Goal: Task Accomplishment & Management: Complete application form

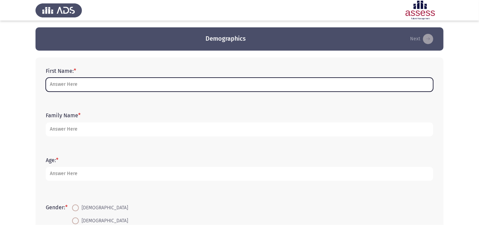
click at [127, 79] on input "First Name: *" at bounding box center [240, 85] width 388 height 14
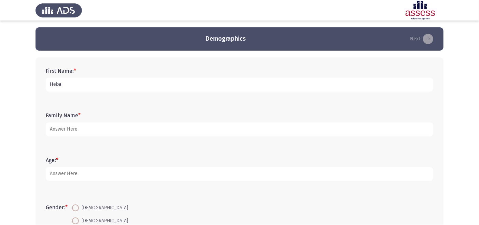
type input "Heba"
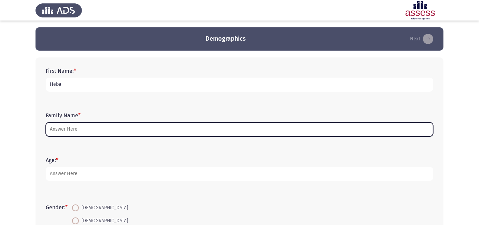
click at [89, 130] on input "Family Name *" at bounding box center [240, 129] width 388 height 14
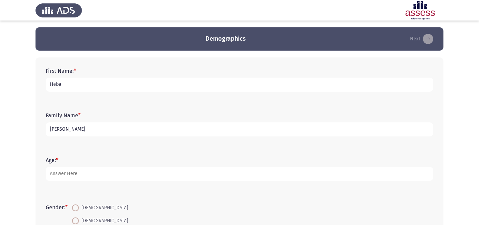
type input "[PERSON_NAME]"
click at [85, 89] on input "Heba" at bounding box center [240, 85] width 388 height 14
type input "Heba"
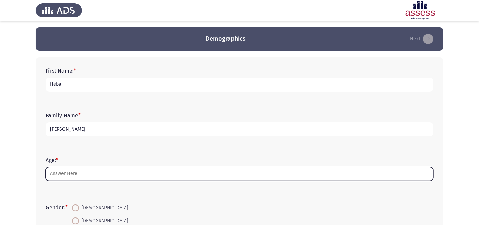
click at [70, 178] on input "Age: *" at bounding box center [240, 174] width 388 height 14
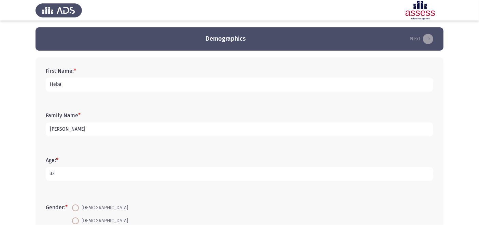
type input "32"
click at [85, 220] on span "[DEMOGRAPHIC_DATA]" at bounding box center [103, 221] width 49 height 8
click at [79, 220] on input "[DEMOGRAPHIC_DATA]" at bounding box center [75, 220] width 7 height 7
radio input "true"
click at [128, 207] on form "Gender: * [DEMOGRAPHIC_DATA] [DEMOGRAPHIC_DATA]" at bounding box center [240, 214] width 388 height 26
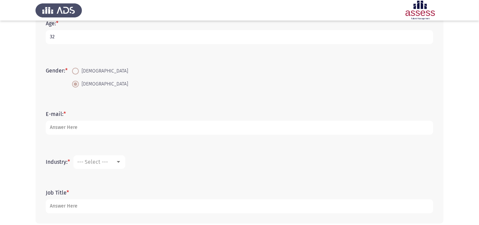
scroll to position [152, 0]
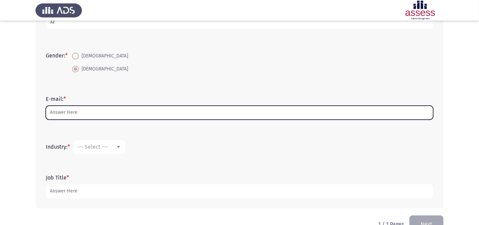
click at [105, 106] on input "E-mail: *" at bounding box center [240, 113] width 388 height 14
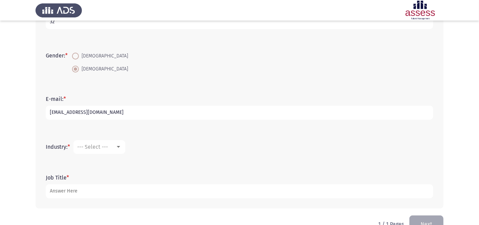
type input "[EMAIL_ADDRESS][DOMAIN_NAME]"
click at [99, 140] on mat-select "--- Select ---" at bounding box center [99, 147] width 52 height 14
click at [100, 145] on span "--- Select ---" at bounding box center [92, 146] width 31 height 6
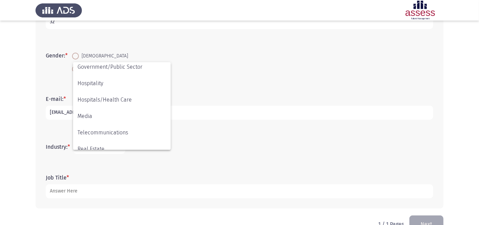
scroll to position [148, 0]
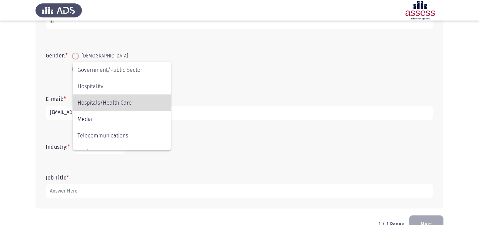
click at [127, 97] on span "Hospitals/Health Care" at bounding box center [122, 103] width 89 height 16
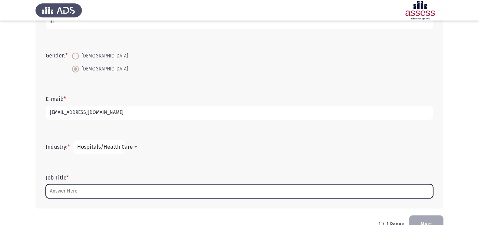
click at [72, 190] on input "Job Title *" at bounding box center [240, 191] width 388 height 14
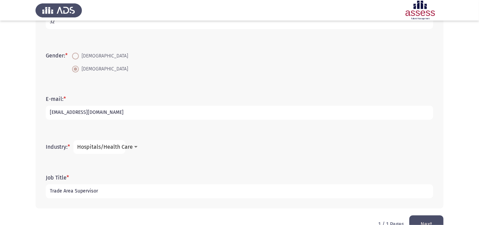
type input "Trade Area Supervisor"
click at [431, 218] on button "Next" at bounding box center [427, 223] width 34 height 17
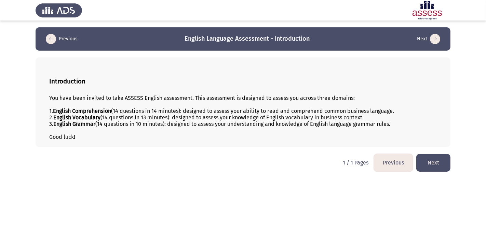
click at [429, 165] on button "Next" at bounding box center [433, 162] width 34 height 17
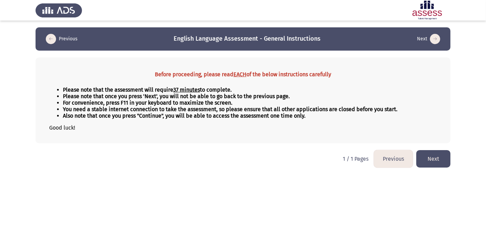
click at [429, 165] on button "Next" at bounding box center [433, 158] width 34 height 17
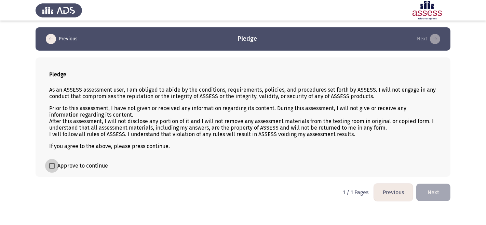
click at [85, 167] on span "Approve to continue" at bounding box center [82, 166] width 51 height 8
click at [52, 168] on input "Approve to continue" at bounding box center [52, 168] width 0 height 0
checkbox input "true"
click at [432, 191] on button "Next" at bounding box center [433, 191] width 34 height 17
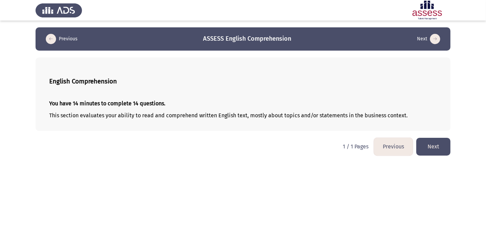
click at [426, 147] on button "Next" at bounding box center [433, 146] width 34 height 17
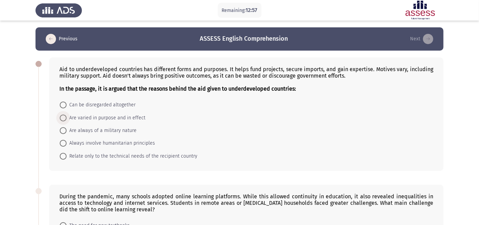
click at [63, 117] on span at bounding box center [63, 117] width 7 height 7
click at [63, 117] on input "Are varied in purpose and in effect" at bounding box center [63, 117] width 7 height 7
radio input "true"
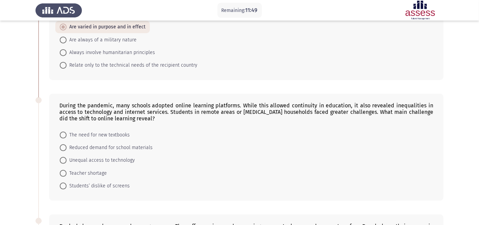
scroll to position [91, 0]
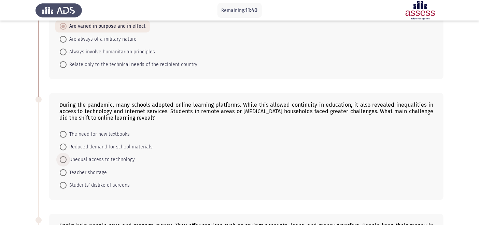
click at [63, 160] on span at bounding box center [63, 159] width 7 height 7
click at [63, 160] on input "Unequal access to technology" at bounding box center [63, 159] width 7 height 7
radio input "true"
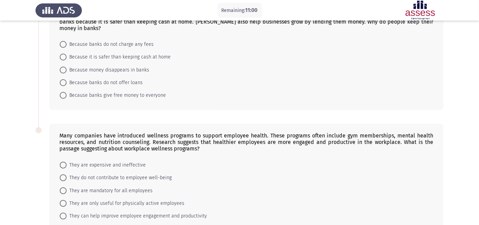
scroll to position [288, 0]
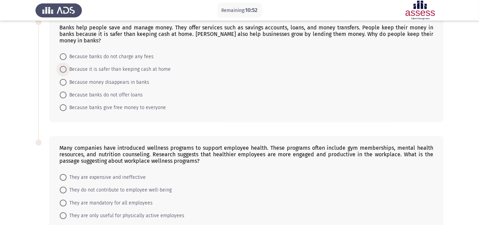
click at [61, 67] on span at bounding box center [63, 69] width 7 height 7
click at [61, 67] on input "Because it is safer than keeping cash at home" at bounding box center [63, 69] width 7 height 7
radio input "true"
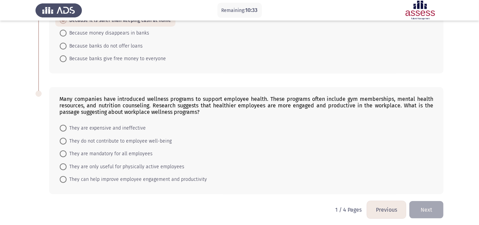
scroll to position [337, 0]
click at [64, 176] on span at bounding box center [63, 179] width 7 height 7
click at [64, 176] on input "They can help improve employee engagement and productivity" at bounding box center [63, 179] width 7 height 7
radio input "true"
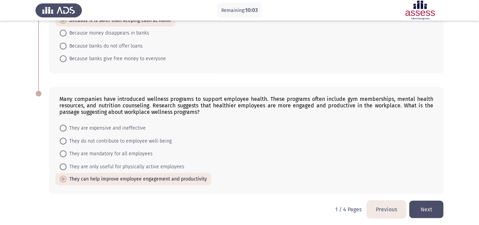
click at [430, 204] on button "Next" at bounding box center [427, 209] width 34 height 17
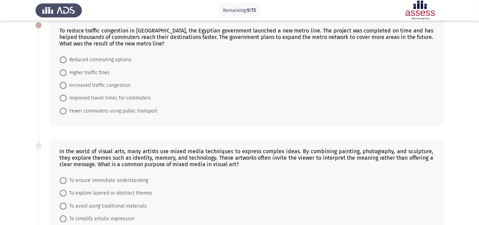
scroll to position [0, 0]
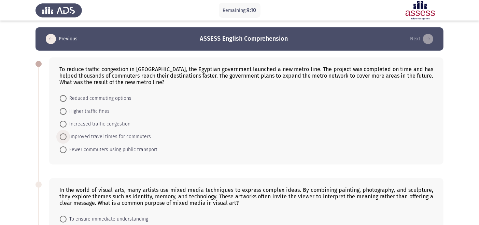
click at [64, 135] on span at bounding box center [63, 136] width 7 height 7
click at [64, 135] on input "Improved travel times for commuters" at bounding box center [63, 136] width 7 height 7
radio input "true"
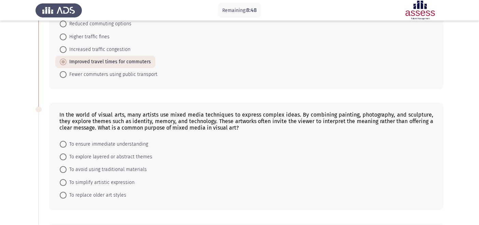
scroll to position [76, 0]
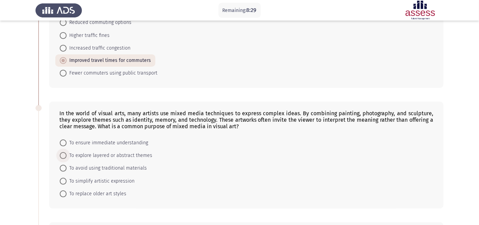
click at [61, 154] on span at bounding box center [63, 155] width 7 height 7
click at [61, 154] on input "To explore layered or abstract themes" at bounding box center [63, 155] width 7 height 7
radio input "true"
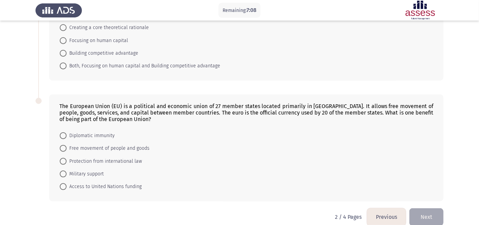
scroll to position [383, 0]
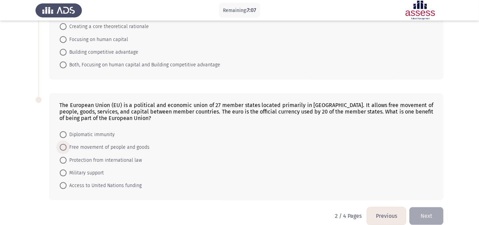
click at [64, 144] on span at bounding box center [63, 147] width 7 height 7
click at [64, 144] on input "Free movement of people and goods" at bounding box center [63, 147] width 7 height 7
radio input "true"
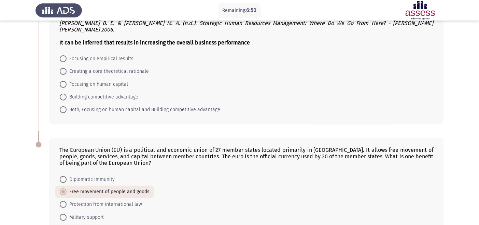
scroll to position [337, 0]
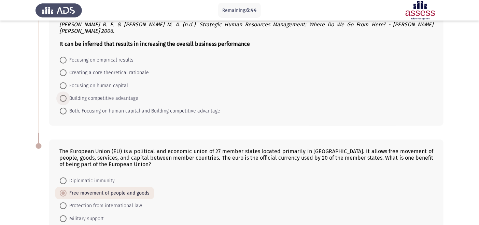
click at [62, 95] on span at bounding box center [63, 98] width 7 height 7
click at [62, 95] on input "Building competitive advantage" at bounding box center [63, 98] width 7 height 7
radio input "true"
click at [317, 189] on form "Diplomatic immunity Free movement of people and goods Protection from internati…" at bounding box center [246, 205] width 374 height 63
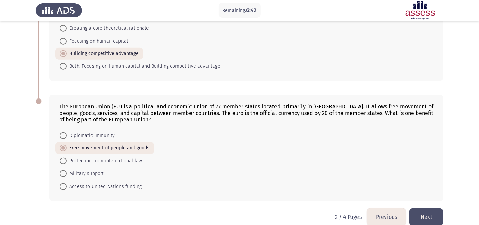
scroll to position [382, 0]
click at [431, 207] on button "Next" at bounding box center [427, 215] width 34 height 17
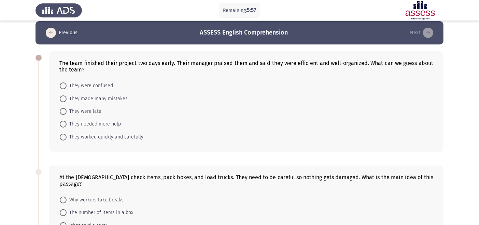
scroll to position [0, 0]
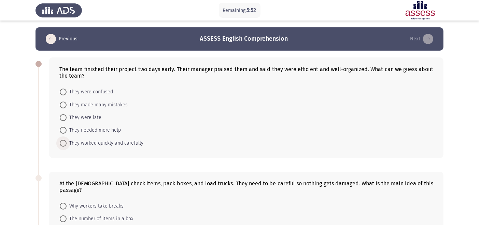
click at [62, 146] on label "They worked quickly and carefully" at bounding box center [102, 143] width 84 height 8
click at [62, 146] on input "They worked quickly and carefully" at bounding box center [63, 143] width 7 height 7
radio input "true"
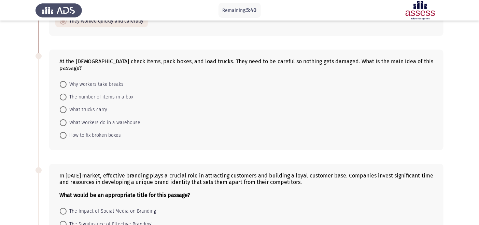
scroll to position [106, 0]
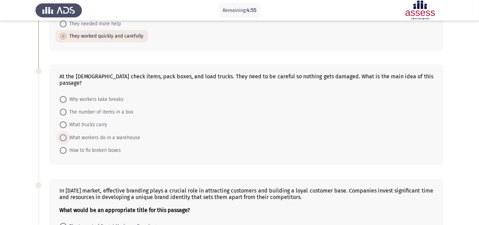
click at [61, 139] on span at bounding box center [63, 137] width 7 height 7
click at [61, 139] on input "What workers do in a warehouse" at bounding box center [63, 137] width 7 height 7
radio input "true"
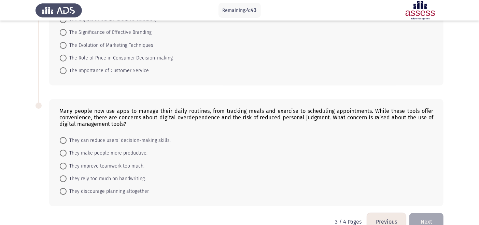
scroll to position [319, 0]
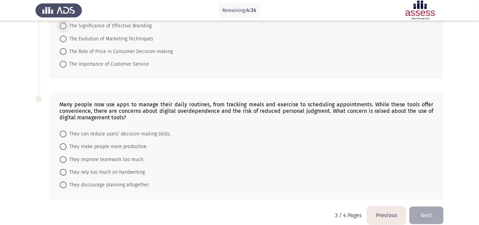
click at [63, 26] on span at bounding box center [63, 26] width 7 height 7
click at [63, 26] on input "The Significance of Effective Branding" at bounding box center [63, 26] width 7 height 7
radio input "true"
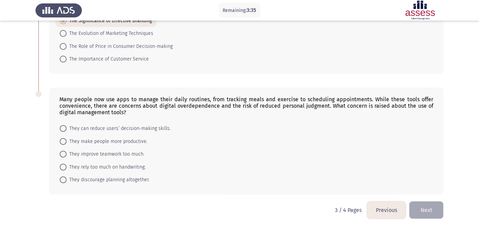
scroll to position [325, 0]
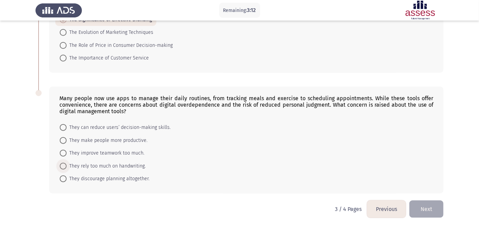
click at [76, 164] on span "They rely too much on handwriting." at bounding box center [106, 166] width 79 height 8
click at [67, 164] on input "They rely too much on handwriting." at bounding box center [63, 166] width 7 height 7
radio input "true"
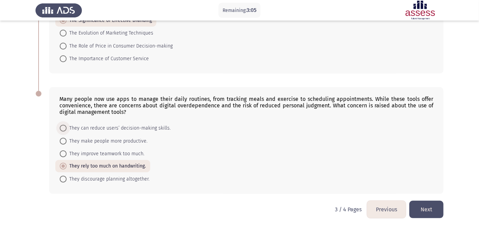
click at [100, 126] on span "They can reduce users’ decision-making skills." at bounding box center [119, 128] width 104 height 8
click at [67, 126] on input "They can reduce users’ decision-making skills." at bounding box center [63, 128] width 7 height 7
radio input "true"
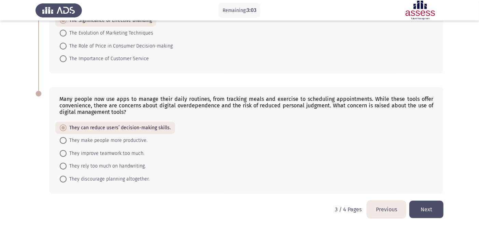
click at [432, 208] on button "Next" at bounding box center [427, 209] width 34 height 17
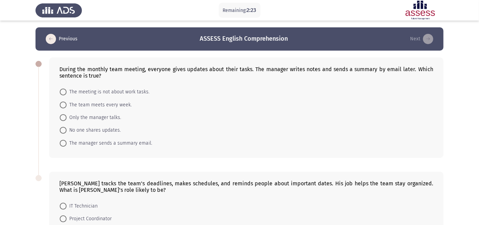
scroll to position [15, 0]
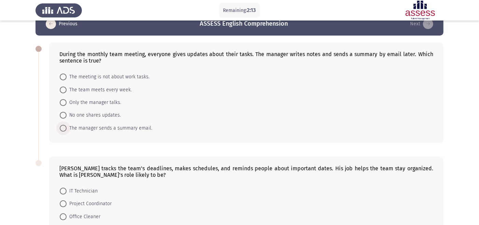
click at [65, 125] on span at bounding box center [63, 128] width 7 height 7
click at [65, 125] on input "The manager sends a summary email." at bounding box center [63, 128] width 7 height 7
radio input "true"
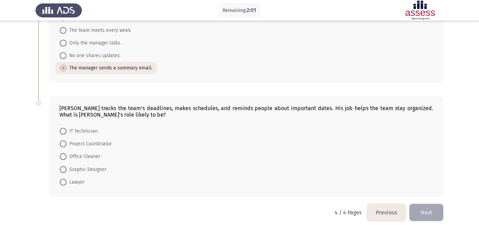
scroll to position [76, 0]
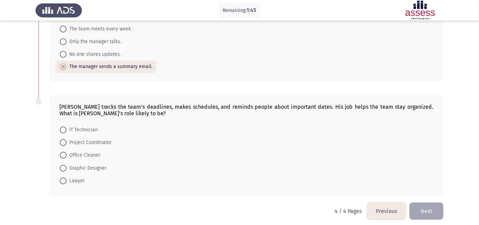
click at [258, 193] on div "[PERSON_NAME] tracks the team's deadlines, makes schedules, and reminds people …" at bounding box center [246, 145] width 395 height 100
click at [63, 142] on span at bounding box center [63, 142] width 7 height 7
click at [63, 142] on input "Project Coordinator" at bounding box center [63, 142] width 7 height 7
radio input "true"
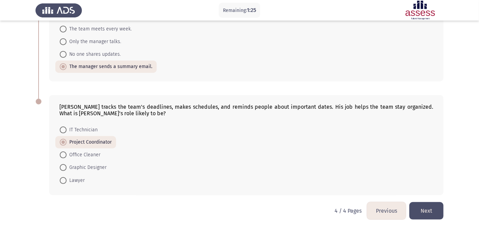
click at [430, 211] on button "Next" at bounding box center [427, 210] width 34 height 17
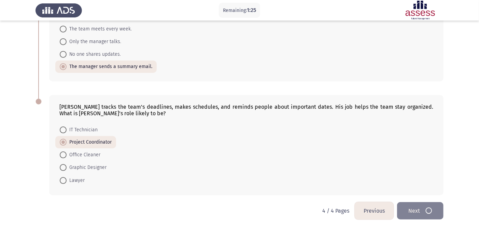
scroll to position [0, 0]
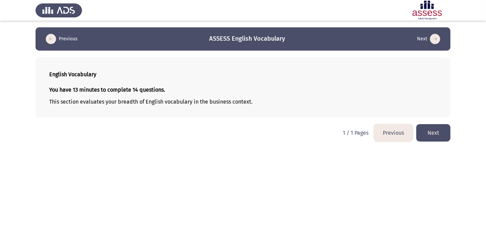
click at [397, 132] on button "Previous" at bounding box center [393, 132] width 39 height 17
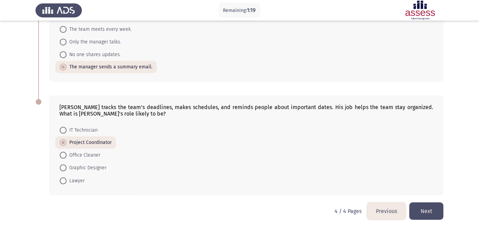
scroll to position [79, 0]
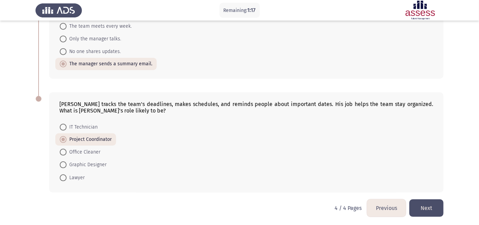
click at [385, 205] on button "Previous" at bounding box center [386, 207] width 39 height 17
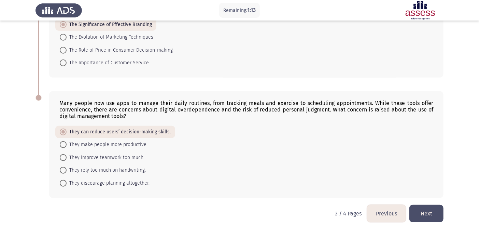
scroll to position [324, 0]
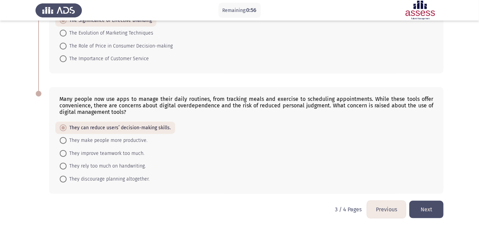
click at [433, 202] on button "Next" at bounding box center [427, 209] width 34 height 17
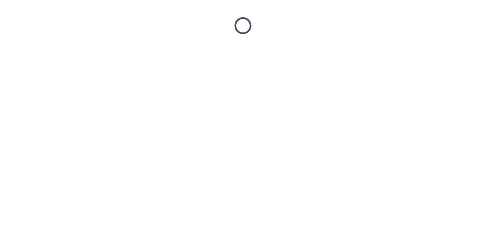
click at [433, 51] on html at bounding box center [243, 25] width 486 height 51
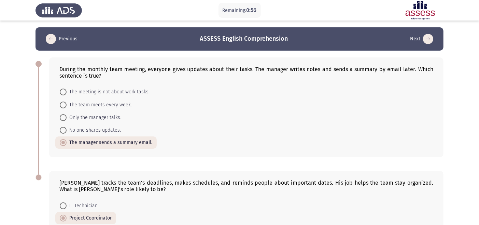
click at [433, 202] on html "Remaining: 0:56 Previous ASSESS English Comprehension Next During the monthly t…" at bounding box center [239, 152] width 479 height 305
click at [462, 152] on app-assessment-container "Remaining: 0:54 Previous ASSESS English Comprehension Next During the monthly t…" at bounding box center [239, 152] width 479 height 250
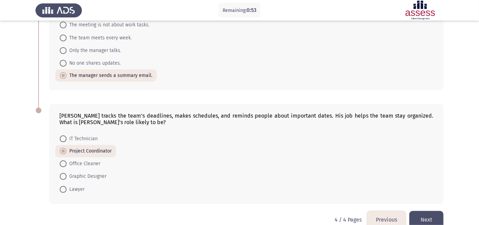
scroll to position [79, 0]
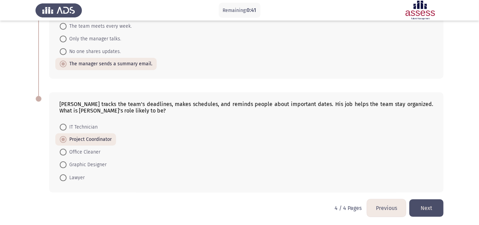
click at [464, 125] on app-assessment-container "Remaining: 0:41 Previous ASSESS English Comprehension Next During the monthly t…" at bounding box center [239, 74] width 479 height 250
click at [431, 209] on button "Next" at bounding box center [427, 207] width 34 height 17
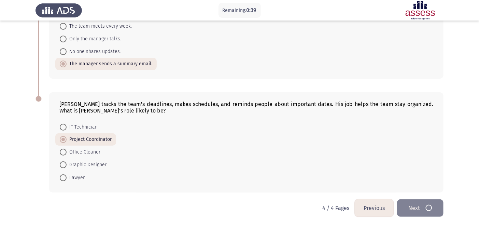
scroll to position [0, 0]
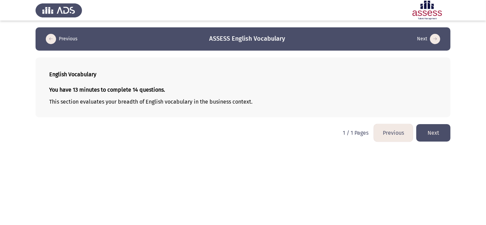
click at [432, 132] on button "Next" at bounding box center [433, 132] width 34 height 17
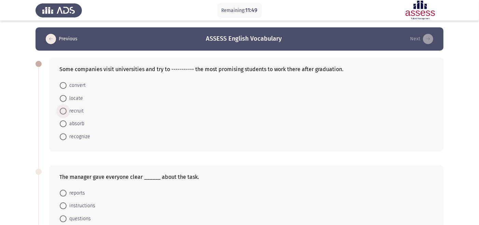
click at [65, 108] on span at bounding box center [63, 111] width 7 height 7
click at [65, 108] on input "recruit" at bounding box center [63, 111] width 7 height 7
radio input "true"
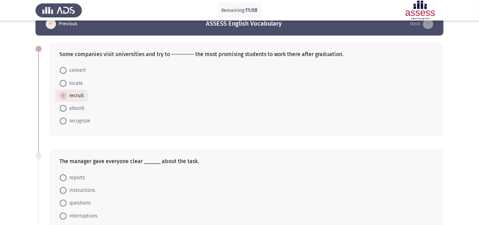
scroll to position [76, 0]
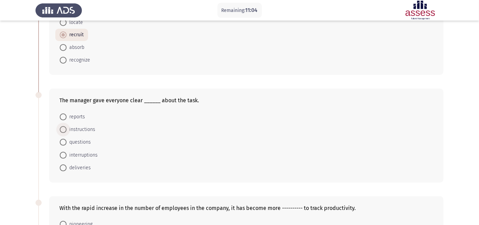
click at [61, 126] on span at bounding box center [63, 129] width 7 height 7
click at [61, 126] on input "instructions" at bounding box center [63, 129] width 7 height 7
radio input "true"
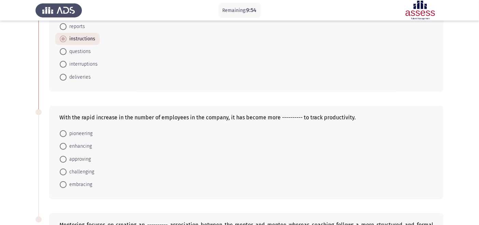
scroll to position [165, 0]
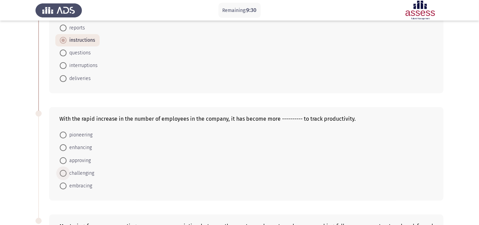
click at [64, 171] on span at bounding box center [63, 173] width 7 height 7
click at [64, 171] on input "challenging" at bounding box center [63, 173] width 7 height 7
radio input "true"
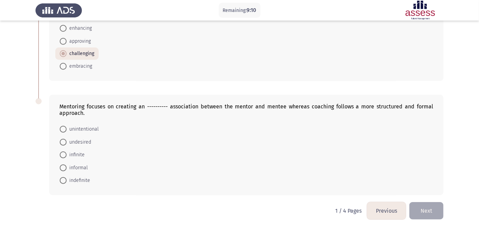
scroll to position [286, 0]
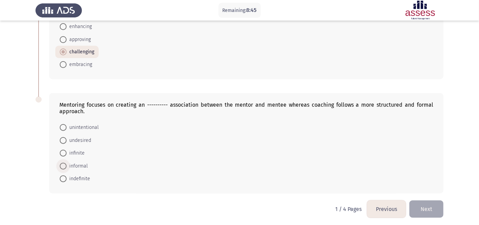
click at [64, 163] on span at bounding box center [63, 166] width 7 height 7
click at [64, 163] on input "informal" at bounding box center [63, 166] width 7 height 7
radio input "true"
click at [422, 205] on button "Next" at bounding box center [427, 208] width 34 height 17
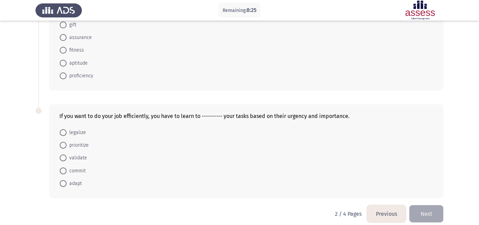
scroll to position [280, 0]
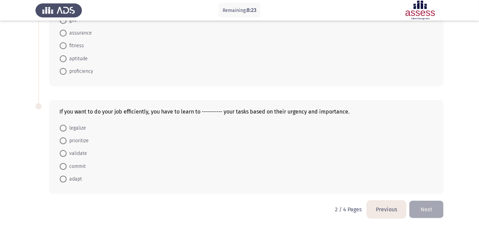
click at [390, 207] on button "Previous" at bounding box center [386, 209] width 39 height 17
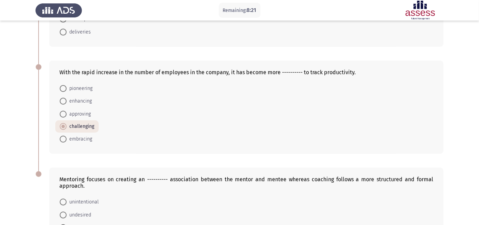
scroll to position [285, 0]
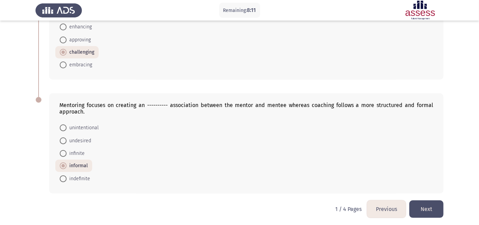
click at [437, 206] on button "Next" at bounding box center [427, 208] width 34 height 17
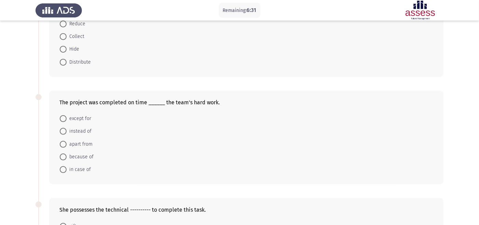
scroll to position [76, 0]
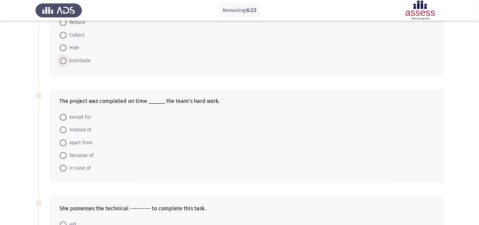
click at [85, 61] on span "Distribute" at bounding box center [79, 61] width 24 height 8
click at [67, 61] on input "Distribute" at bounding box center [63, 60] width 7 height 7
radio input "true"
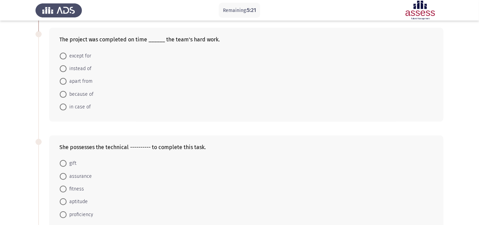
scroll to position [121, 0]
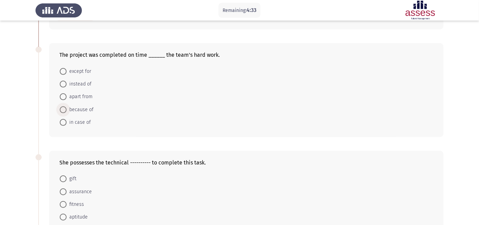
click at [60, 110] on span at bounding box center [63, 109] width 7 height 7
click at [60, 110] on input "because of" at bounding box center [63, 109] width 7 height 7
radio input "true"
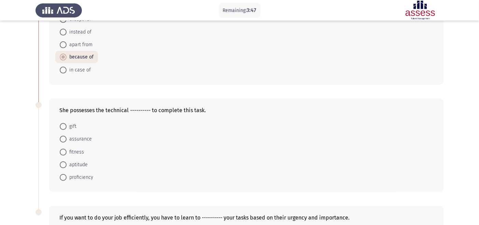
scroll to position [189, 0]
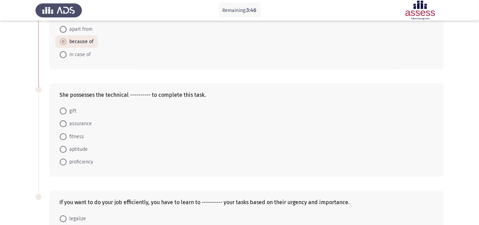
click at [59, 134] on mat-radio-button "fitness" at bounding box center [71, 136] width 33 height 13
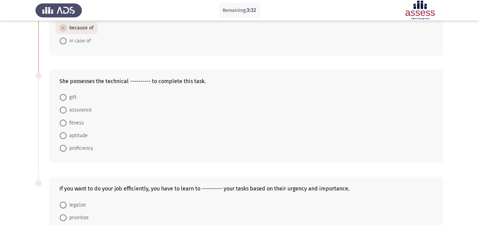
scroll to position [204, 0]
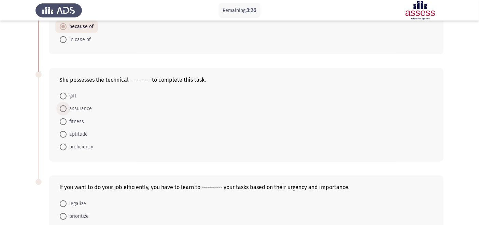
click at [88, 107] on span "assurance" at bounding box center [79, 109] width 25 height 8
click at [67, 107] on input "assurance" at bounding box center [63, 108] width 7 height 7
radio input "true"
click at [33, 145] on app-assessment-container "Remaining: 3:24 Previous ASSESS English Vocabulary Next The company decided to …" at bounding box center [239, 50] width 479 height 452
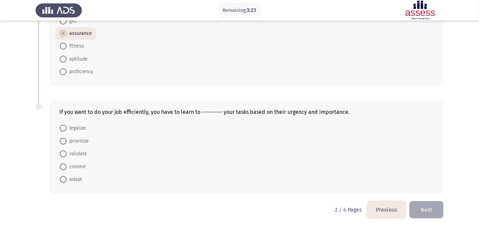
scroll to position [279, 0]
click at [60, 151] on span at bounding box center [63, 153] width 7 height 7
click at [60, 151] on input "validate" at bounding box center [63, 153] width 7 height 7
radio input "true"
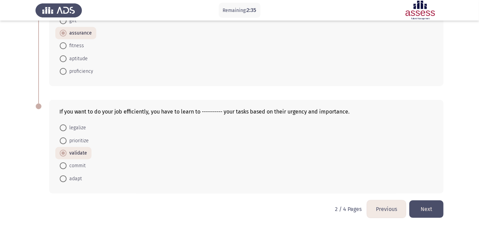
click at [430, 202] on button "Next" at bounding box center [427, 208] width 34 height 17
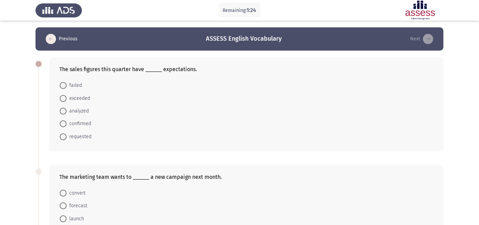
scroll to position [15, 0]
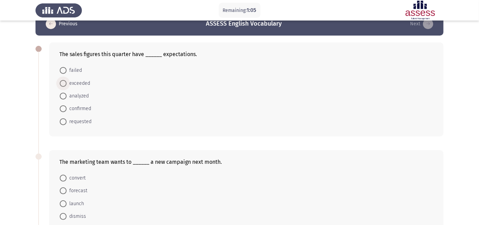
click at [70, 83] on span "exceeded" at bounding box center [79, 83] width 24 height 8
click at [67, 83] on input "exceeded" at bounding box center [63, 83] width 7 height 7
radio input "true"
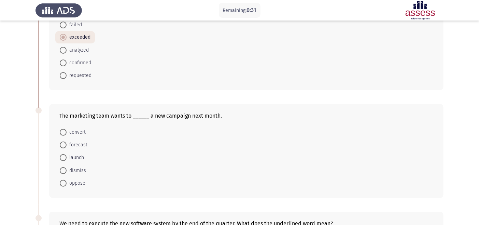
scroll to position [76, 0]
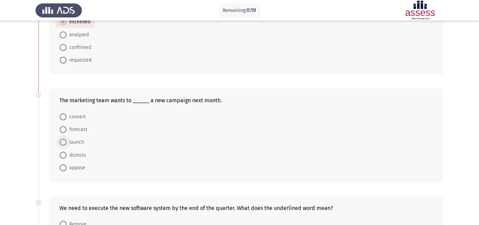
click at [63, 140] on span at bounding box center [63, 142] width 7 height 7
click at [63, 140] on input "launch" at bounding box center [63, 142] width 7 height 7
radio input "true"
click at [60, 151] on input "dismiss" at bounding box center [63, 154] width 7 height 7
radio input "true"
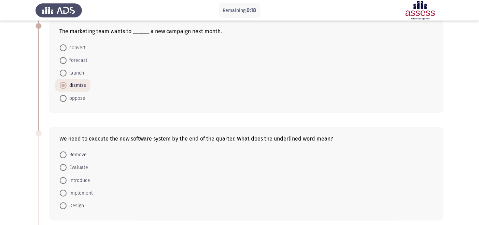
scroll to position [152, 0]
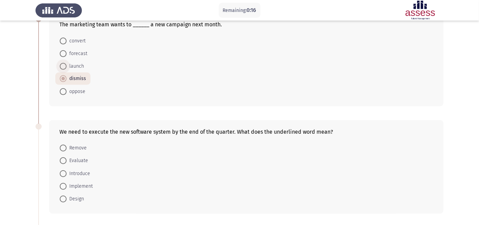
click at [64, 67] on span at bounding box center [63, 66] width 7 height 7
click at [64, 67] on input "launch" at bounding box center [63, 66] width 7 height 7
radio input "true"
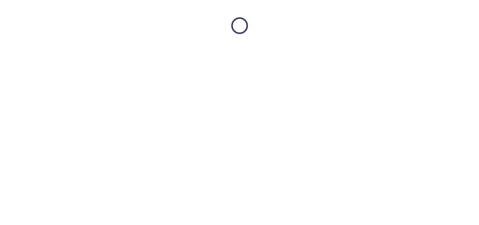
scroll to position [0, 0]
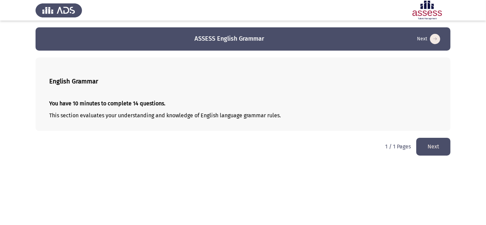
click at [431, 151] on button "Next" at bounding box center [433, 146] width 34 height 17
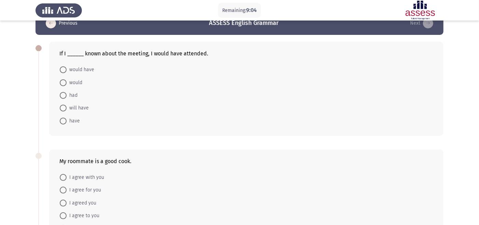
scroll to position [15, 0]
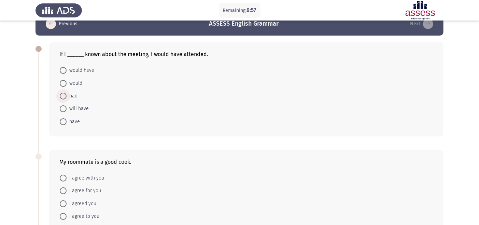
click at [63, 94] on span at bounding box center [63, 96] width 7 height 7
click at [63, 94] on input "had" at bounding box center [63, 96] width 7 height 7
radio input "true"
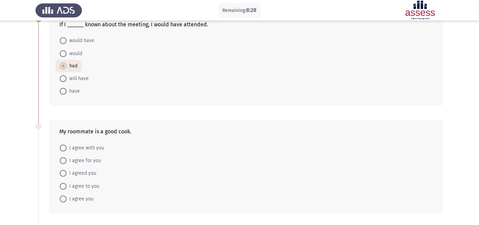
scroll to position [45, 0]
click at [63, 149] on span at bounding box center [63, 147] width 7 height 7
click at [63, 149] on input "I agree with you" at bounding box center [63, 147] width 7 height 7
radio input "true"
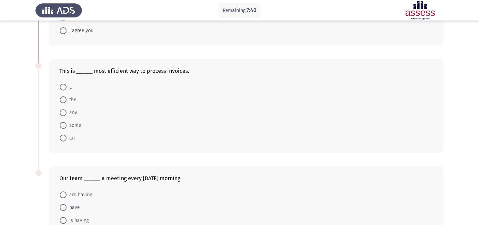
scroll to position [197, 0]
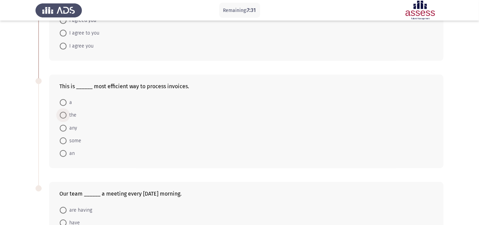
click at [60, 112] on span at bounding box center [63, 115] width 7 height 7
click at [60, 112] on input "the" at bounding box center [63, 115] width 7 height 7
radio input "true"
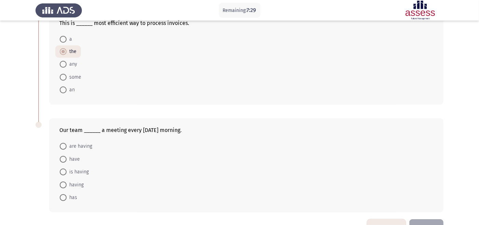
scroll to position [273, 0]
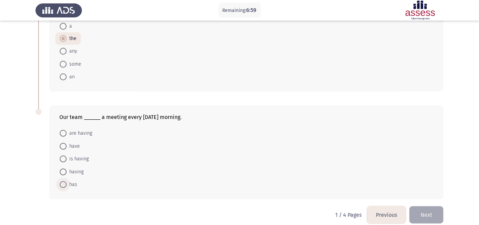
click at [62, 183] on span at bounding box center [63, 184] width 7 height 7
click at [62, 183] on input "has" at bounding box center [63, 184] width 7 height 7
radio input "true"
click at [426, 210] on button "Next" at bounding box center [427, 214] width 34 height 17
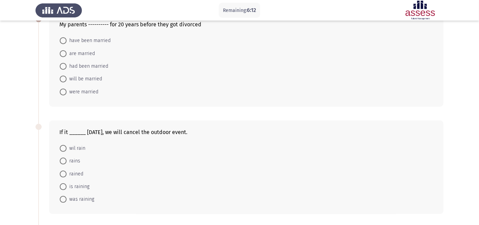
scroll to position [45, 0]
click at [63, 67] on span at bounding box center [63, 65] width 7 height 7
click at [63, 67] on input "had been married" at bounding box center [63, 65] width 7 height 7
radio input "true"
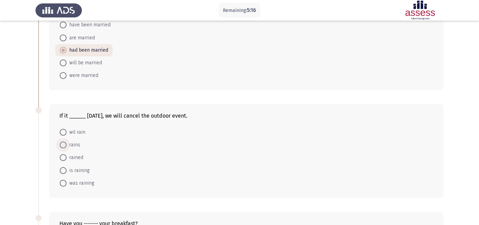
click at [62, 144] on span at bounding box center [63, 144] width 7 height 7
click at [62, 144] on input "rains" at bounding box center [63, 144] width 7 height 7
radio input "true"
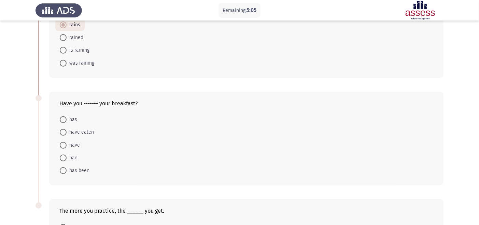
scroll to position [182, 0]
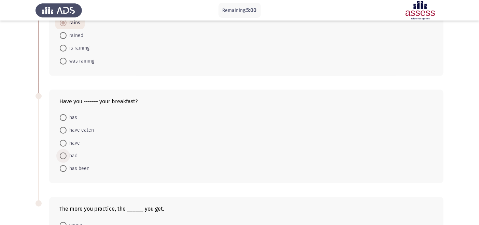
click at [63, 155] on span at bounding box center [63, 155] width 7 height 7
click at [63, 155] on input "had" at bounding box center [63, 155] width 7 height 7
radio input "true"
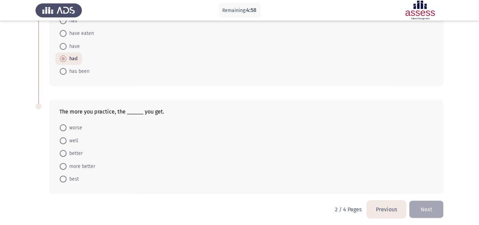
scroll to position [279, 0]
click at [68, 150] on span "better" at bounding box center [75, 153] width 16 height 8
click at [67, 150] on input "better" at bounding box center [63, 153] width 7 height 7
radio input "true"
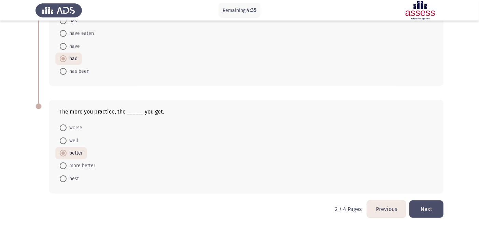
click at [422, 208] on button "Next" at bounding box center [427, 208] width 34 height 17
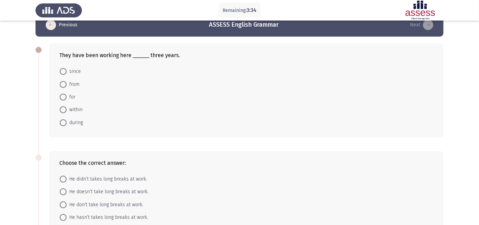
scroll to position [15, 0]
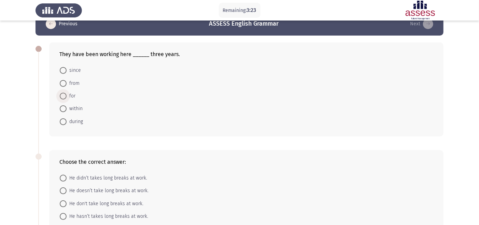
click at [70, 93] on span "for" at bounding box center [71, 96] width 9 height 8
click at [67, 93] on input "for" at bounding box center [63, 96] width 7 height 7
radio input "true"
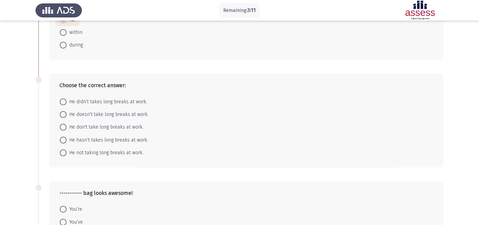
scroll to position [106, 0]
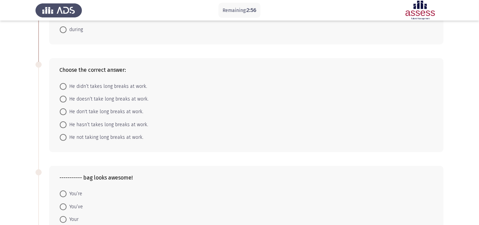
click at [61, 99] on span at bounding box center [63, 99] width 7 height 7
click at [61, 99] on input "He doesn’t take long breaks at work." at bounding box center [63, 99] width 7 height 7
radio input "true"
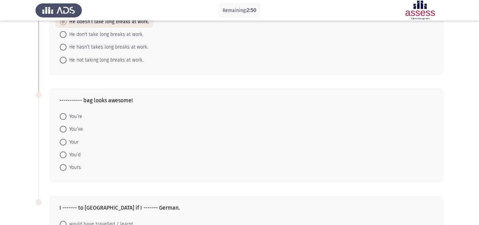
scroll to position [182, 0]
click at [60, 141] on span at bounding box center [63, 143] width 7 height 7
click at [60, 141] on input "Your" at bounding box center [63, 143] width 7 height 7
radio input "true"
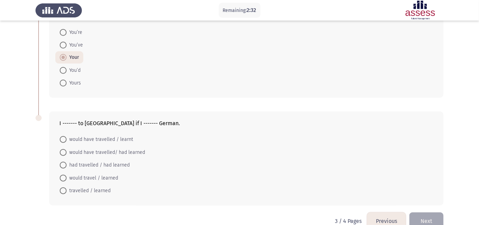
scroll to position [279, 0]
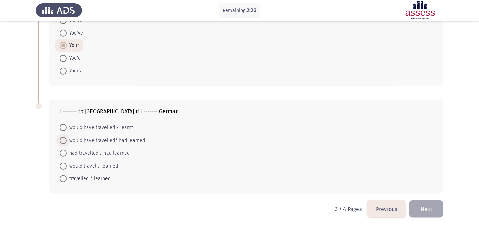
click at [60, 141] on span at bounding box center [63, 140] width 7 height 7
click at [60, 141] on input "would have travelled/ had learned" at bounding box center [63, 140] width 7 height 7
radio input "true"
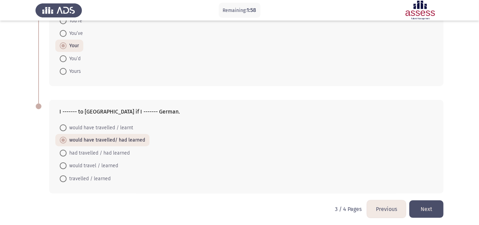
click at [423, 208] on button "Next" at bounding box center [427, 208] width 34 height 17
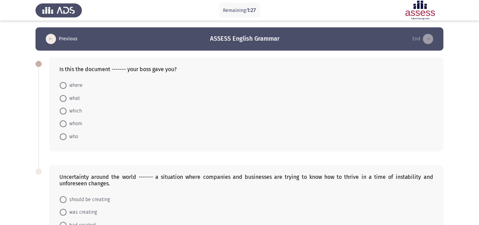
scroll to position [15, 0]
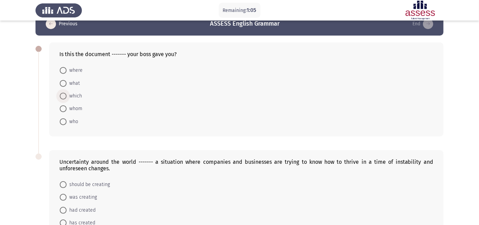
click at [73, 96] on span "which" at bounding box center [74, 96] width 15 height 8
click at [67, 96] on input "which" at bounding box center [63, 96] width 7 height 7
radio input "true"
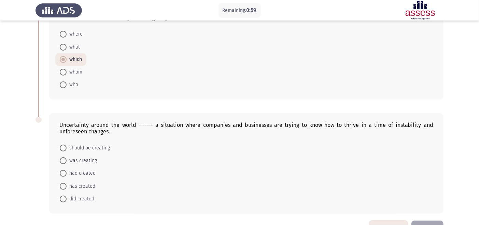
scroll to position [72, 0]
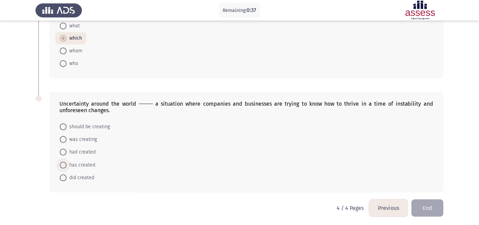
click at [68, 163] on span "has created" at bounding box center [81, 165] width 29 height 8
click at [67, 163] on input "has created" at bounding box center [63, 165] width 7 height 7
radio input "true"
click at [417, 206] on button "End" at bounding box center [428, 207] width 32 height 17
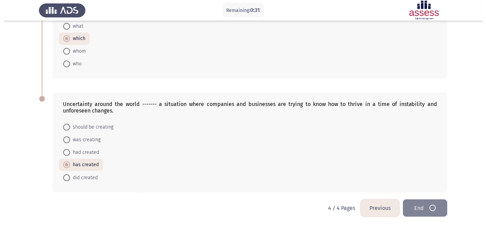
scroll to position [0, 0]
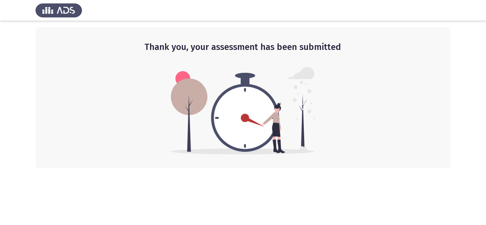
click at [177, 132] on img at bounding box center [243, 110] width 145 height 87
